Goal: Information Seeking & Learning: Learn about a topic

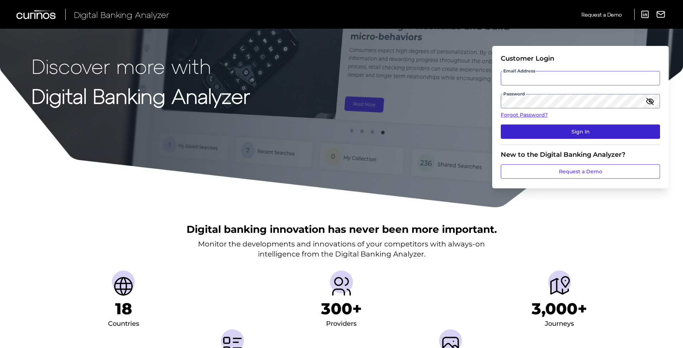
type input "[PERSON_NAME][EMAIL_ADDRESS][PERSON_NAME][DOMAIN_NAME]"
click at [585, 132] on button "Sign In" at bounding box center [580, 131] width 159 height 14
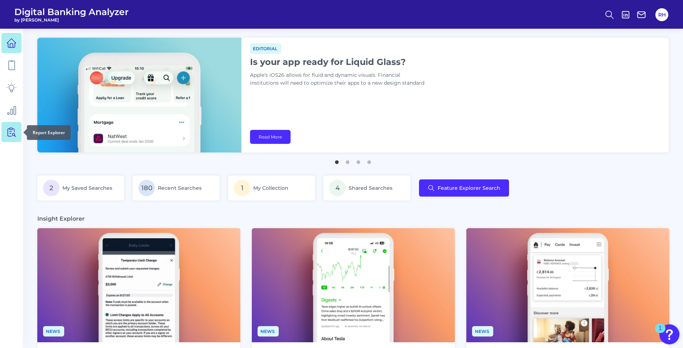
click at [6, 133] on icon at bounding box center [11, 132] width 10 height 10
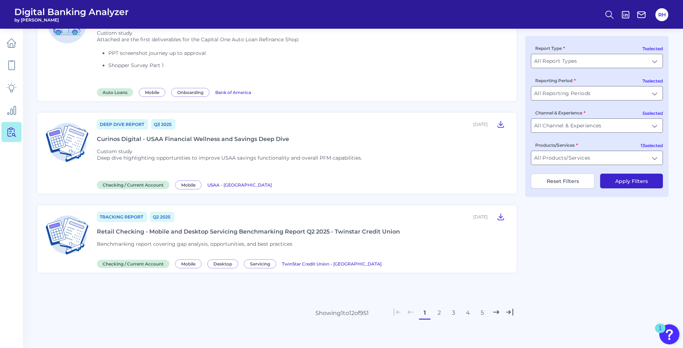
scroll to position [926, 0]
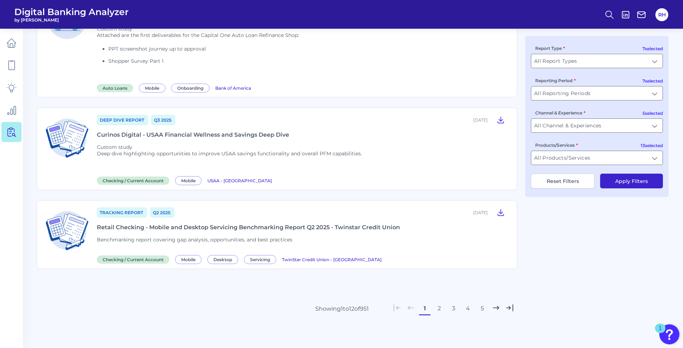
click at [468, 309] on button "4" at bounding box center [467, 308] width 11 height 11
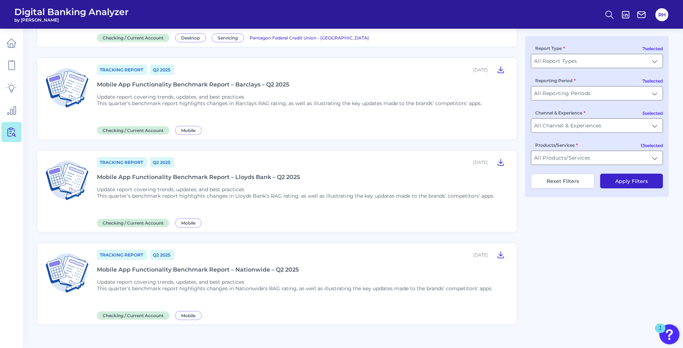
scroll to position [780, 0]
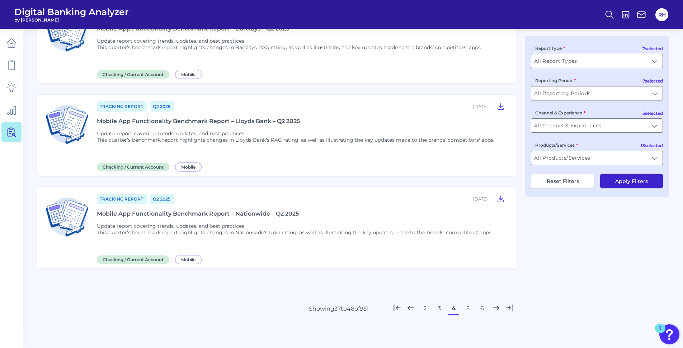
click at [469, 311] on button "5" at bounding box center [467, 308] width 11 height 11
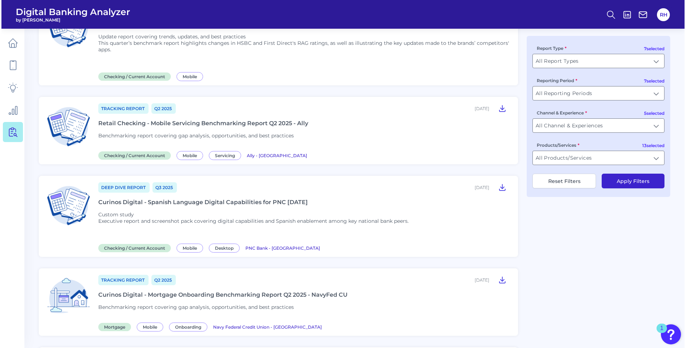
scroll to position [0, 0]
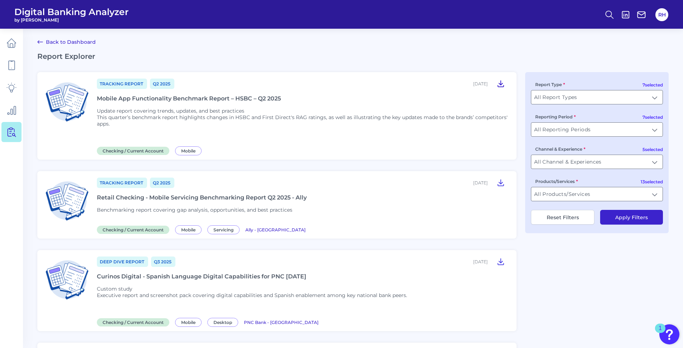
click at [500, 81] on icon at bounding box center [501, 84] width 6 height 6
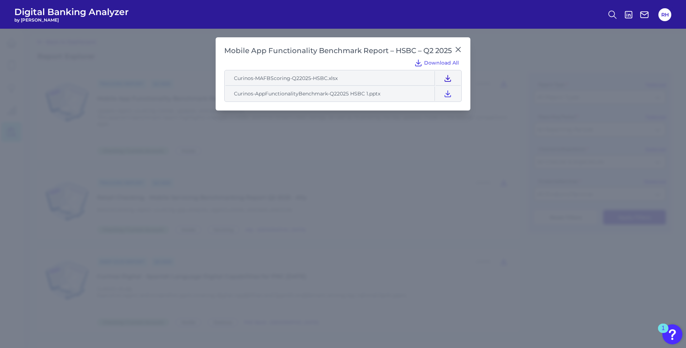
click at [449, 78] on icon at bounding box center [448, 78] width 6 height 6
click at [447, 77] on icon at bounding box center [447, 78] width 9 height 9
